Goal: Obtain resource: Obtain resource

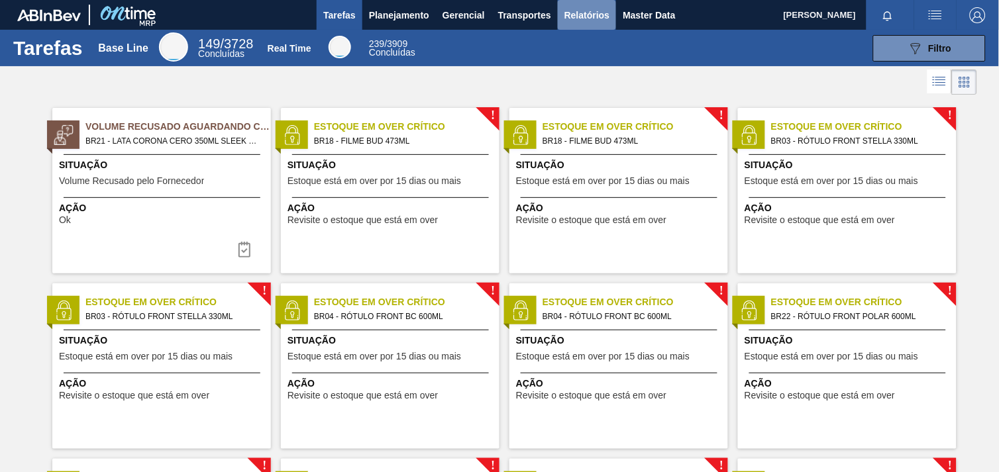
click at [570, 10] on span "Relatórios" at bounding box center [587, 15] width 45 height 16
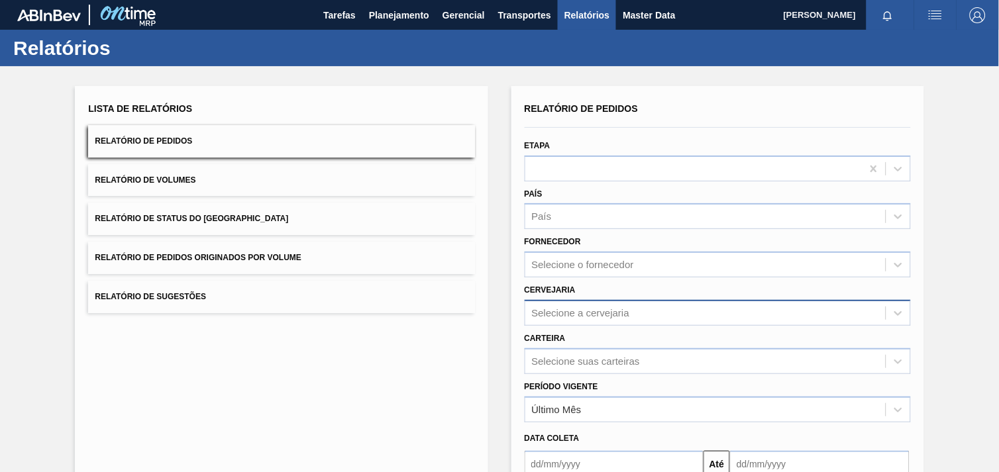
click at [566, 316] on div "Selecione a cervejaria" at bounding box center [718, 313] width 386 height 26
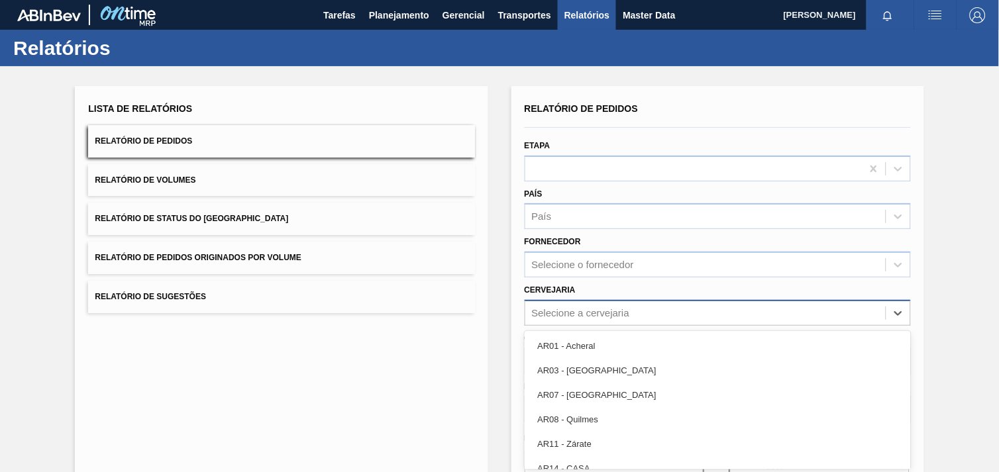
scroll to position [61, 0]
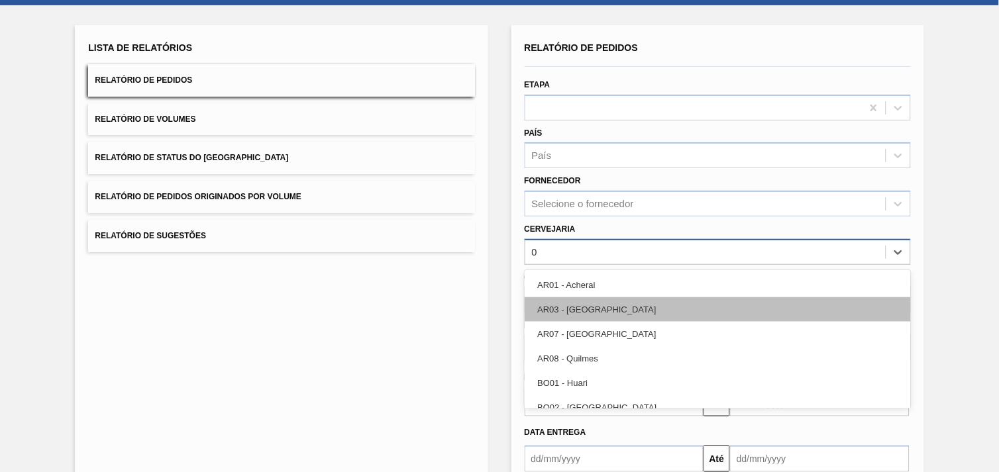
type input "05"
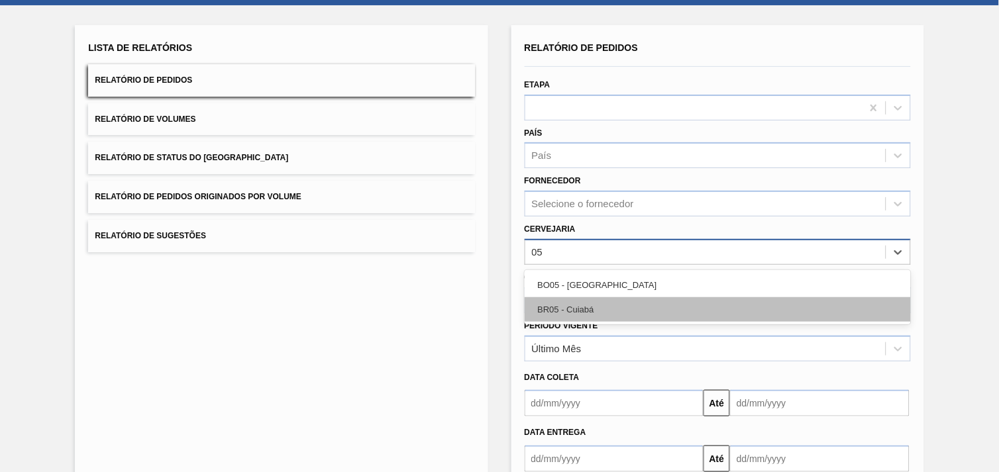
click at [619, 307] on div "BR05 - Cuiabá" at bounding box center [718, 309] width 386 height 25
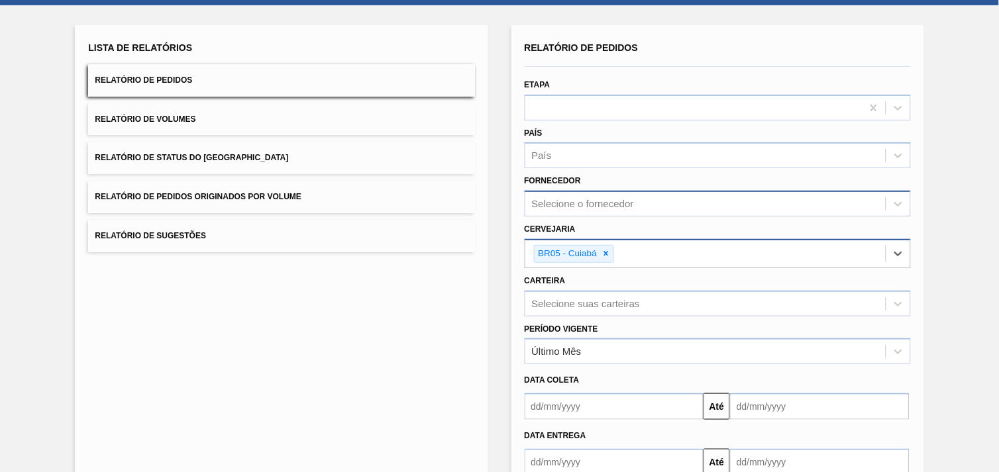
click at [600, 204] on div "Selecione o fornecedor" at bounding box center [583, 204] width 102 height 11
paste input "327858"
type input "327858"
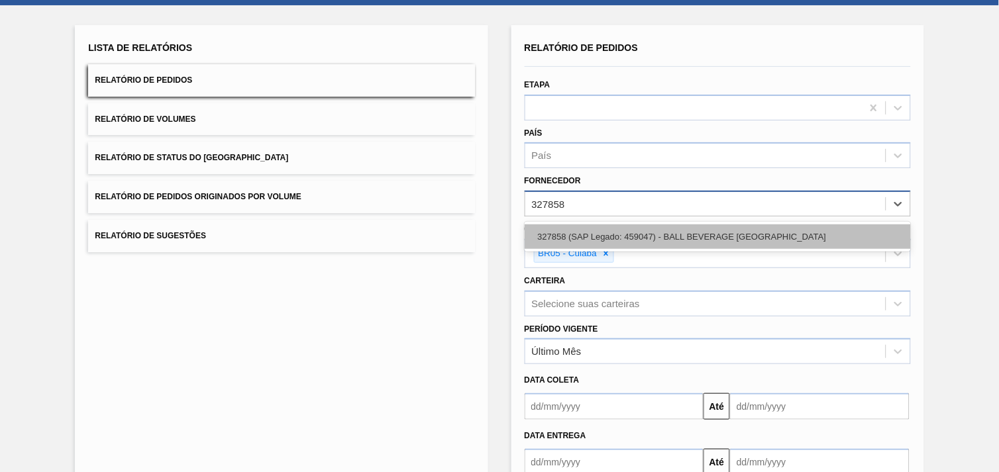
click at [615, 237] on div "327858 (SAP Legado: 459047) - BALL BEVERAGE [GEOGRAPHIC_DATA]" at bounding box center [718, 237] width 386 height 25
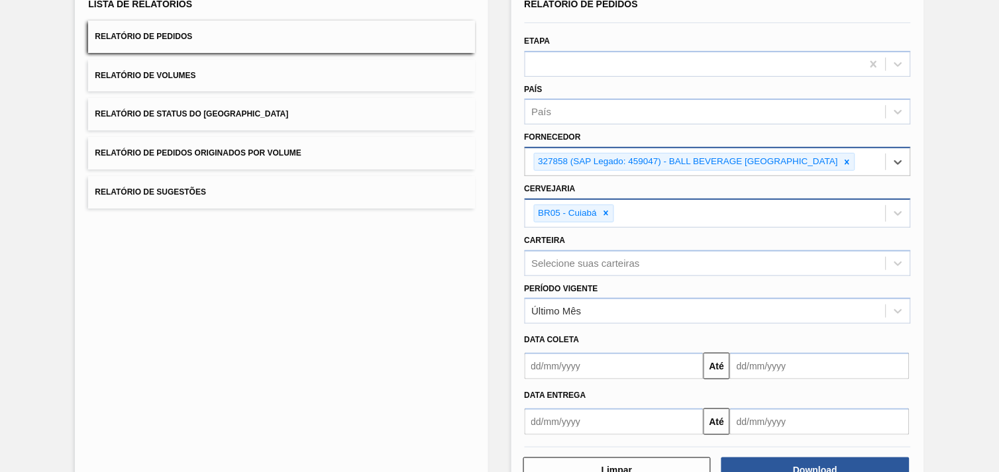
scroll to position [144, 0]
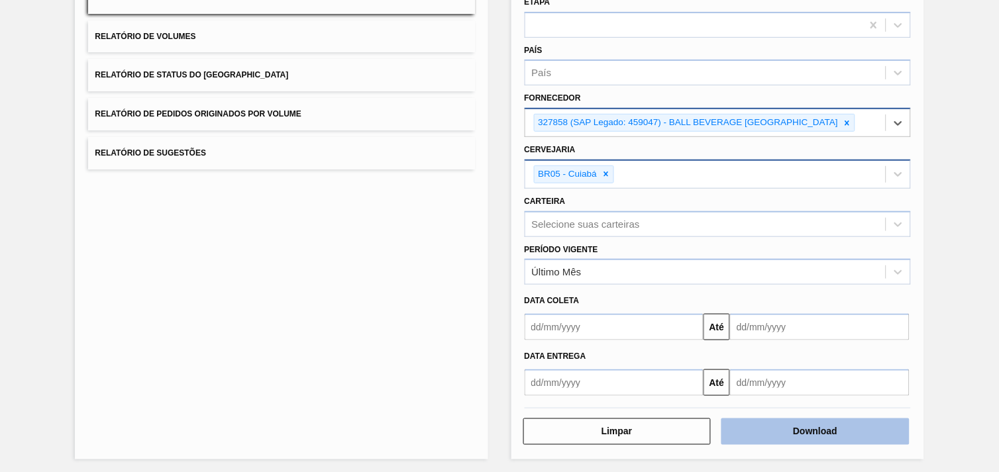
click at [835, 429] on button "Download" at bounding box center [816, 432] width 188 height 27
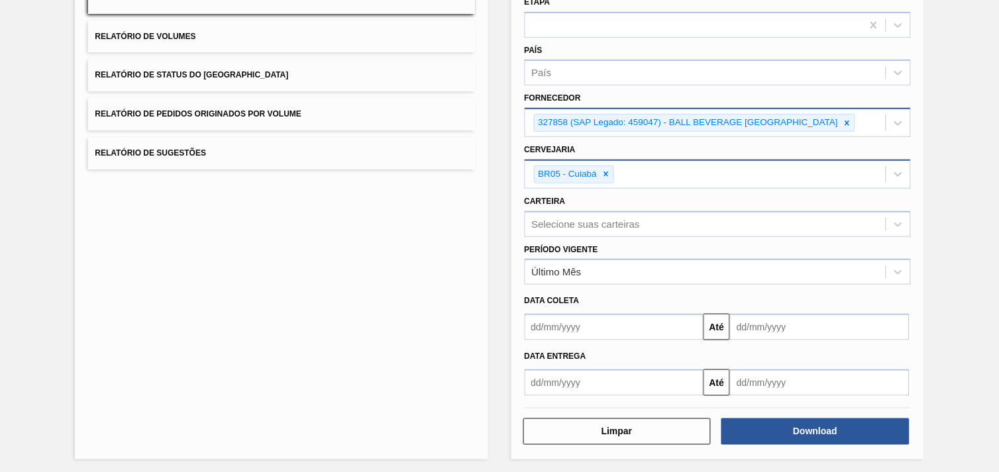
click at [924, 138] on div "Lista de Relatórios Relatório de Pedidos Relatório de Volumes Relatório de Stat…" at bounding box center [499, 199] width 999 height 554
click at [949, 135] on div "Lista de Relatórios Relatório de Pedidos Relatório de Volumes Relatório de Stat…" at bounding box center [499, 199] width 999 height 554
click at [845, 120] on icon at bounding box center [847, 123] width 9 height 9
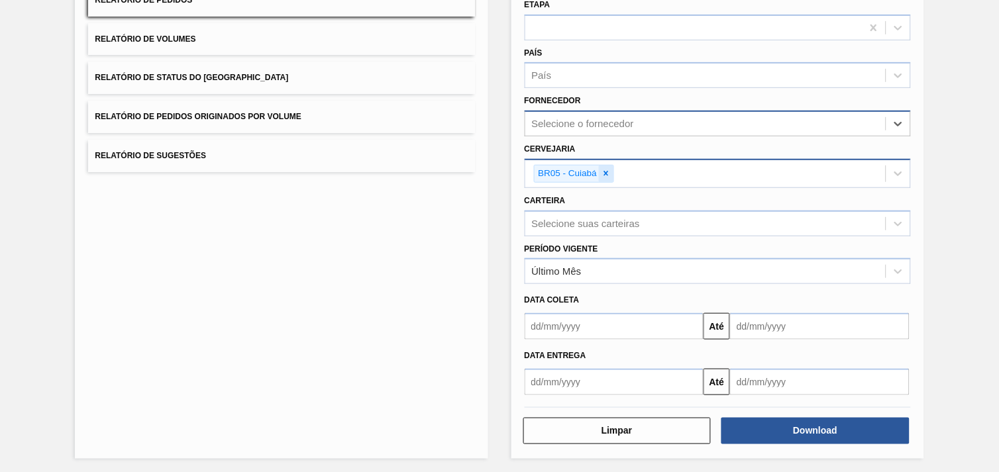
click at [605, 172] on icon at bounding box center [606, 174] width 5 height 5
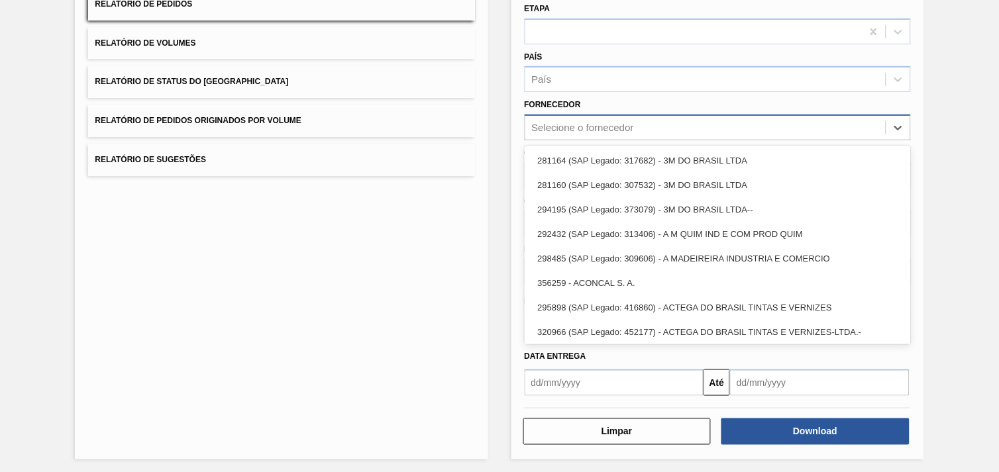
click at [606, 133] on div "Selecione o fornecedor" at bounding box center [705, 128] width 360 height 19
paste input "310098"
type input "310098"
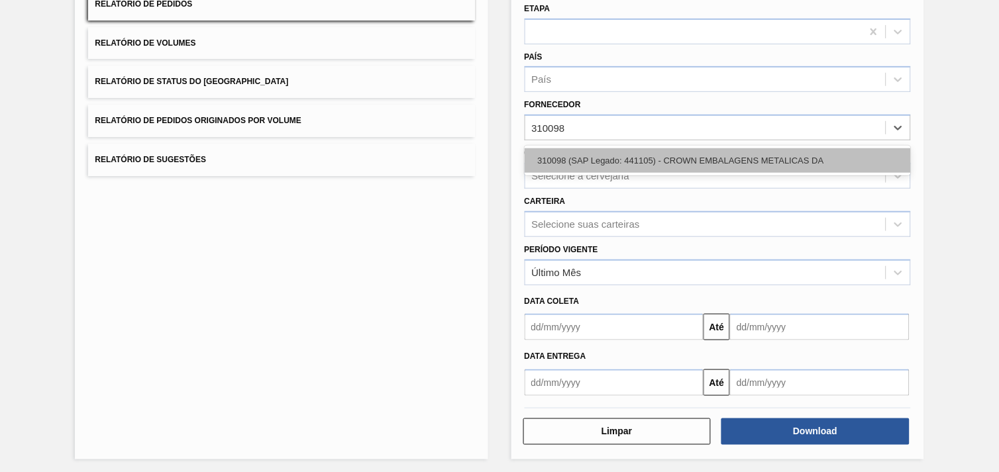
click at [614, 150] on div "310098 (SAP Legado: 441105) - CROWN EMBALAGENS METALICAS DA" at bounding box center [718, 160] width 386 height 25
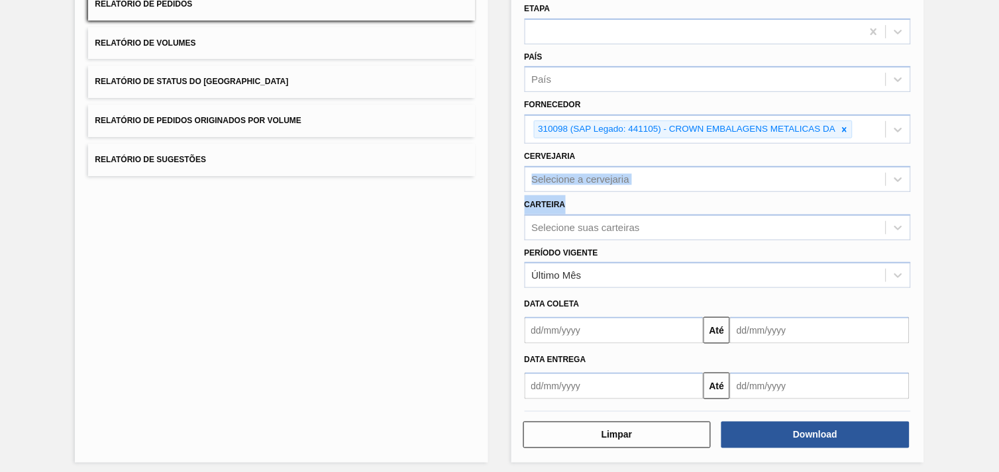
drag, startPoint x: 633, startPoint y: 142, endPoint x: 693, endPoint y: 199, distance: 82.0
click at [693, 199] on div "Relatório de Pedidos Etapa País País Fornecedor 310098 (SAP Legado: 441105) - C…" at bounding box center [718, 180] width 386 height 437
drag, startPoint x: 693, startPoint y: 199, endPoint x: 645, endPoint y: 157, distance: 63.4
click at [645, 157] on div "Cervejaria Selecione a cervejaria" at bounding box center [718, 169] width 386 height 45
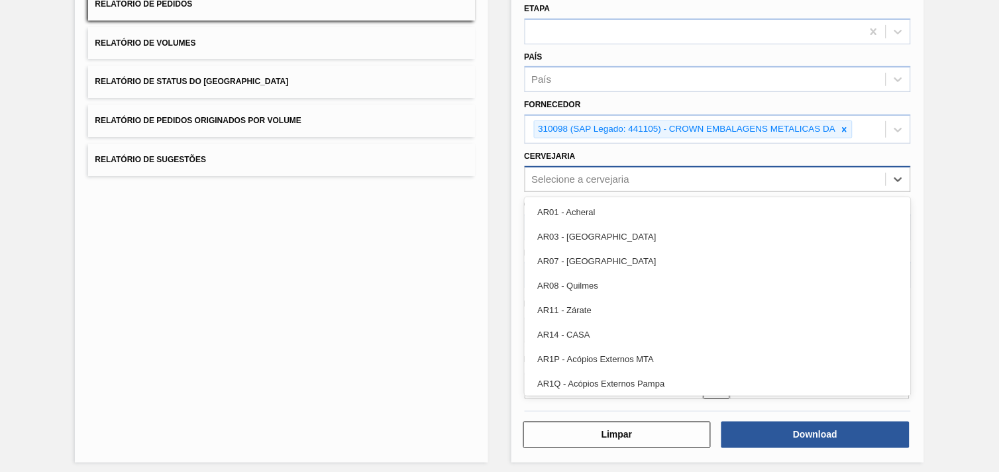
click at [637, 174] on div "Selecione a cervejaria" at bounding box center [705, 179] width 360 height 19
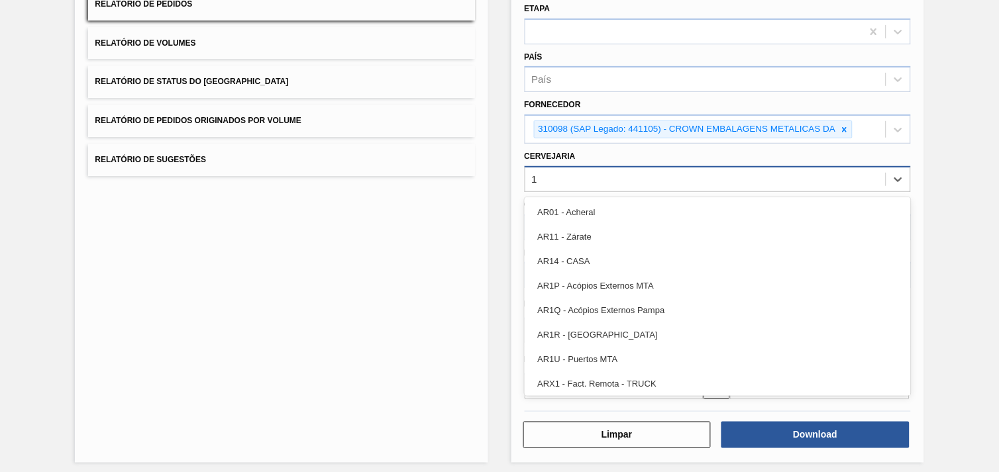
type input "18"
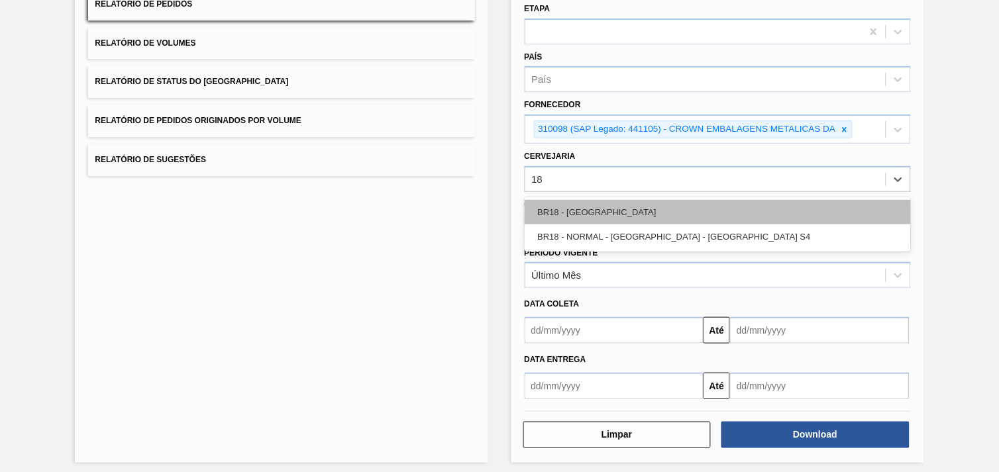
click at [645, 209] on div "BR18 - [GEOGRAPHIC_DATA]" at bounding box center [718, 212] width 386 height 25
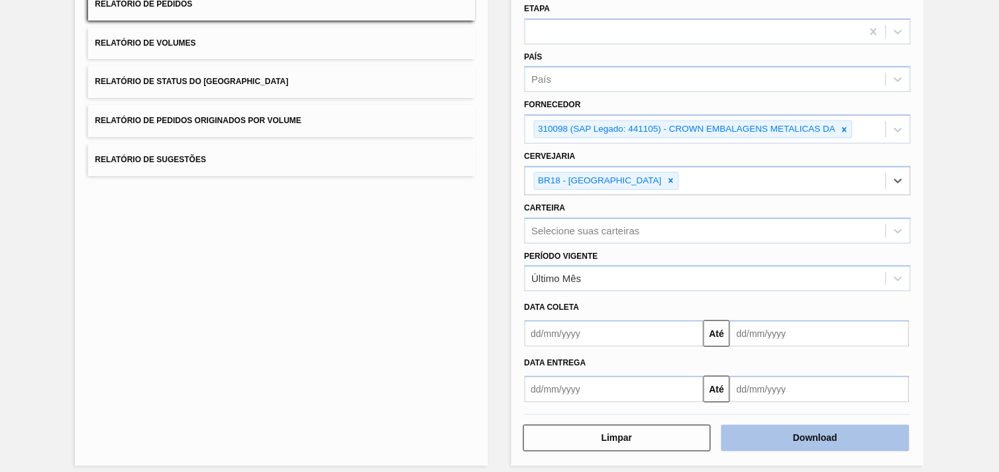
click at [806, 440] on button "Download" at bounding box center [816, 438] width 188 height 27
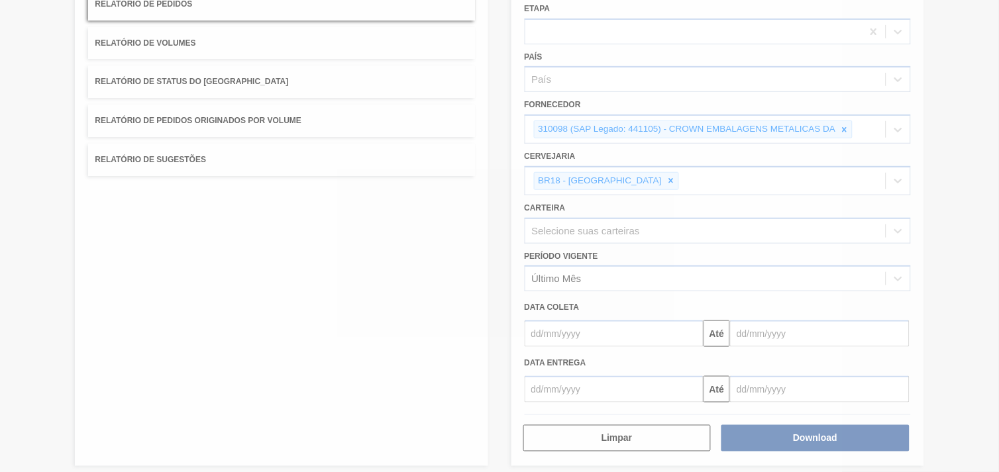
click at [681, 269] on div at bounding box center [499, 236] width 999 height 472
